Goal: Task Accomplishment & Management: Manage account settings

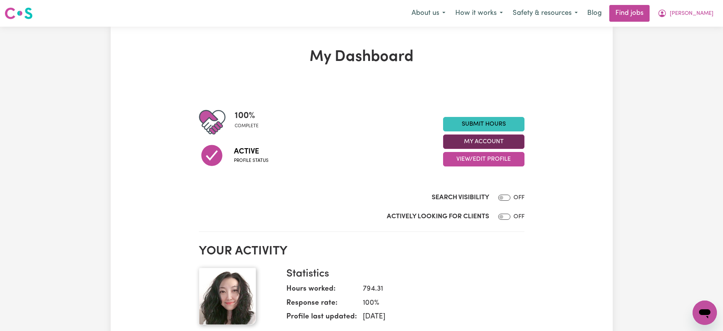
click at [455, 143] on button "My Account" at bounding box center [483, 141] width 81 height 14
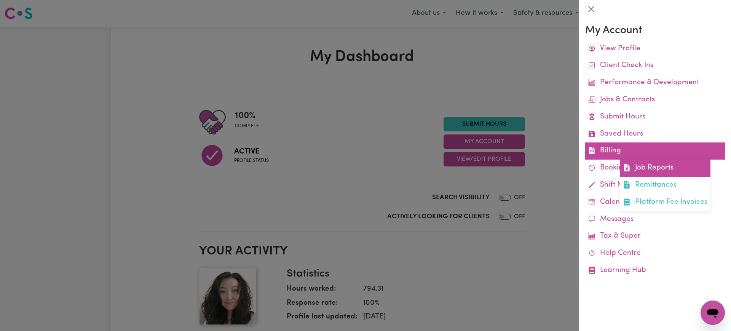
click at [648, 167] on link "Job Reports" at bounding box center [665, 167] width 90 height 17
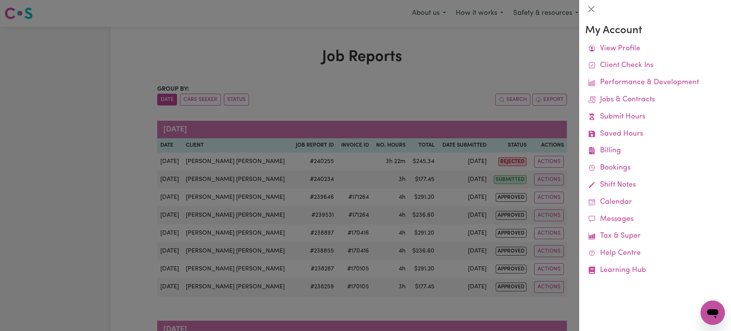
click at [447, 74] on div at bounding box center [365, 165] width 731 height 331
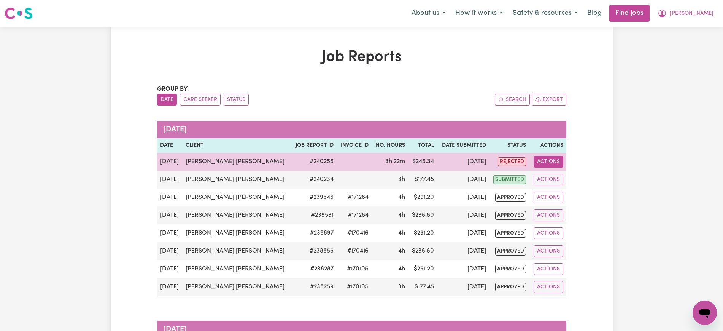
click at [551, 158] on button "Actions" at bounding box center [549, 162] width 30 height 12
click at [558, 175] on link "View Job Report" at bounding box center [573, 179] width 65 height 15
select select "pm"
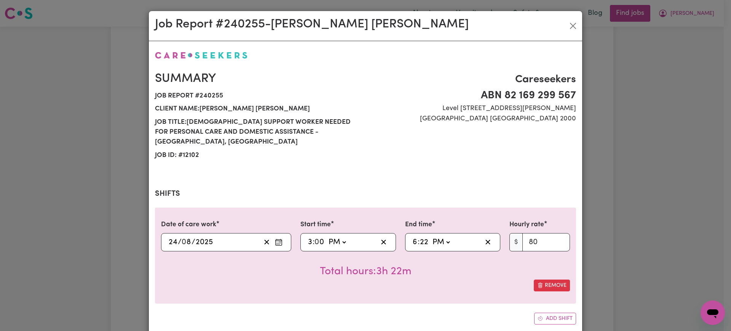
select select "80-[DATE]"
drag, startPoint x: 422, startPoint y: 228, endPoint x: 432, endPoint y: 226, distance: 9.8
click at [423, 236] on input "22" at bounding box center [423, 241] width 9 height 11
type input "18:00"
type input "0"
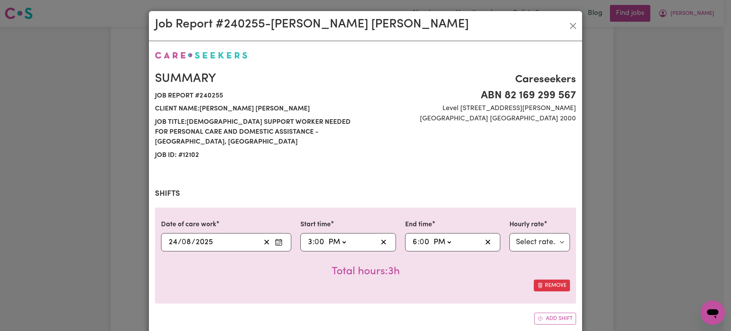
click at [384, 279] on div "Remove" at bounding box center [365, 285] width 409 height 12
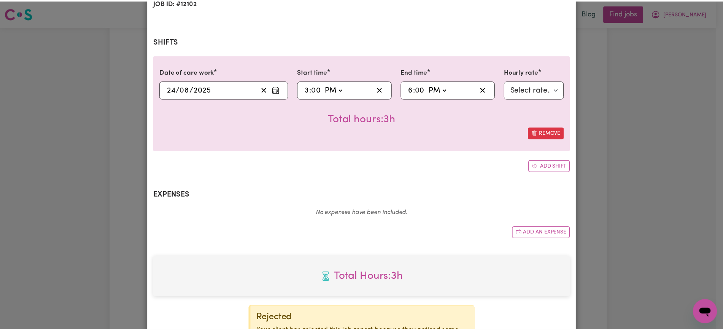
scroll to position [233, 0]
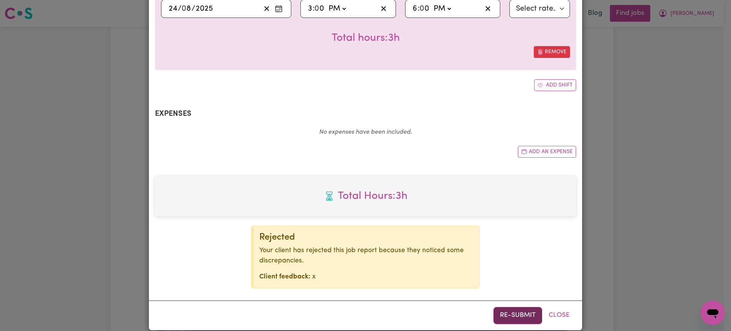
click at [499, 307] on button "Re-submit" at bounding box center [517, 315] width 49 height 17
click at [668, 172] on div "Job Report # 240255 - [PERSON_NAME] [PERSON_NAME] Summary Job report # 240255 C…" at bounding box center [365, 165] width 731 height 331
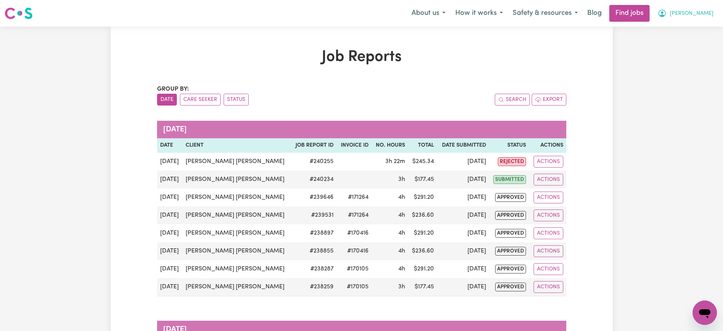
click at [680, 19] on button "[PERSON_NAME]" at bounding box center [686, 13] width 66 height 16
click at [677, 56] on link "Logout" at bounding box center [688, 58] width 60 height 14
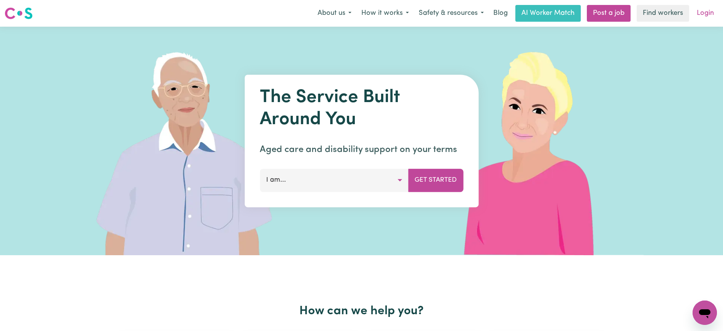
click at [708, 17] on link "Login" at bounding box center [706, 13] width 26 height 17
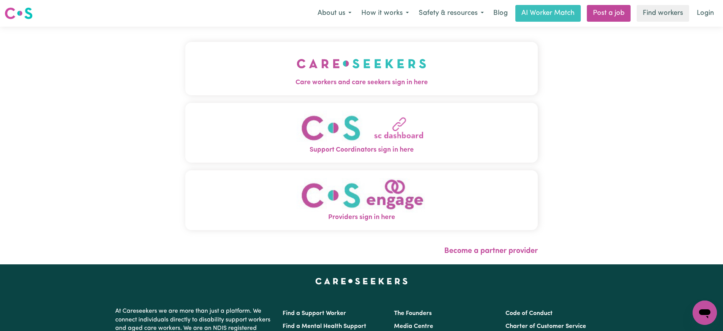
click at [349, 78] on span "Care workers and care seekers sign in here" at bounding box center [361, 83] width 353 height 10
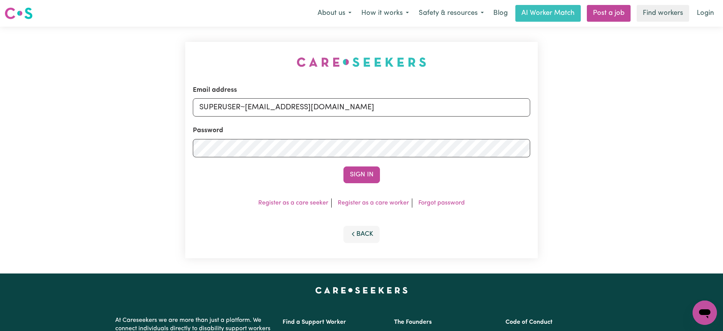
drag, startPoint x: 272, startPoint y: 38, endPoint x: 394, endPoint y: 91, distance: 133.5
click at [276, 38] on div "Email address SUPERUSER~[EMAIL_ADDRESS][DOMAIN_NAME] Password Sign In Register …" at bounding box center [362, 150] width 362 height 247
drag, startPoint x: 246, startPoint y: 106, endPoint x: 679, endPoint y: 159, distance: 436.3
click at [679, 159] on div "Email address SUPERUSER~[EMAIL_ADDRESS][DOMAIN_NAME] Password Sign In Register …" at bounding box center [361, 150] width 723 height 247
type input "[EMAIL_ADDRESS][DOMAIN_NAME]"
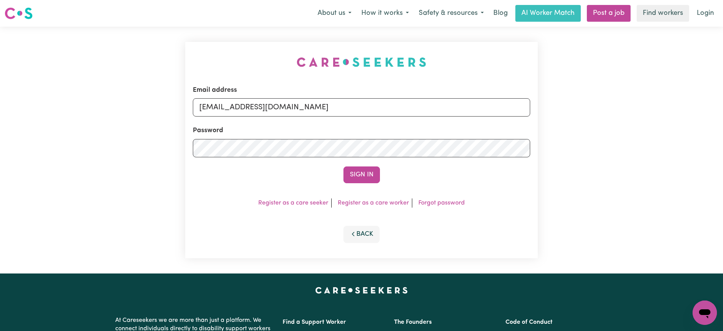
click at [344, 166] on button "Sign In" at bounding box center [362, 174] width 37 height 17
